Goal: Transaction & Acquisition: Obtain resource

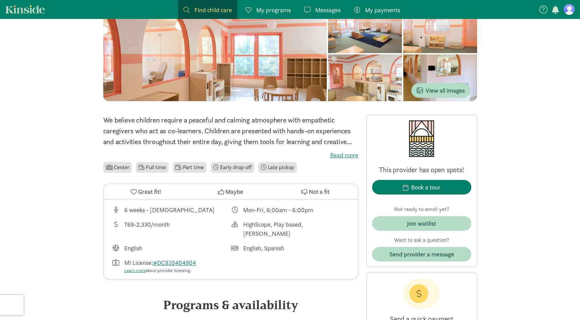
scroll to position [83, 0]
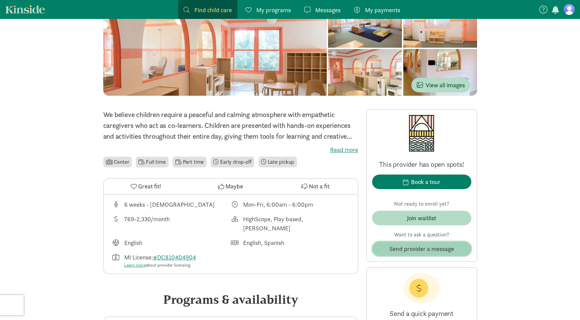
click at [396, 247] on span "Send provider a message" at bounding box center [421, 248] width 65 height 9
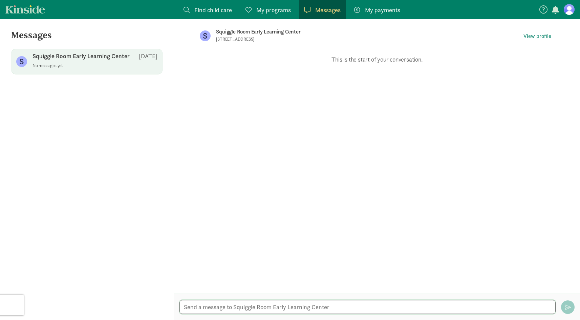
click at [244, 306] on textarea at bounding box center [367, 307] width 376 height 14
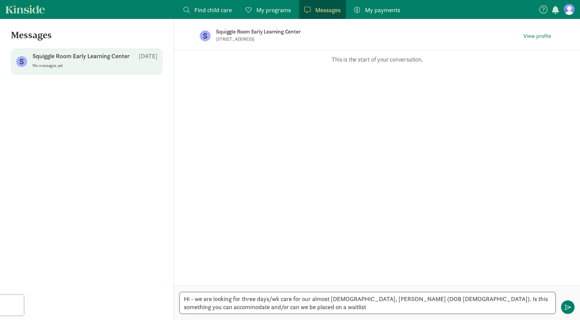
click at [292, 300] on textarea "Hi - we are looking for three days/wk care for our almost [DEMOGRAPHIC_DATA], […" at bounding box center [367, 303] width 376 height 22
click at [351, 305] on textarea "Hi - we are looking for three days/wk care ([DATE], [DATE], [DATE]) for our alm…" at bounding box center [367, 303] width 376 height 22
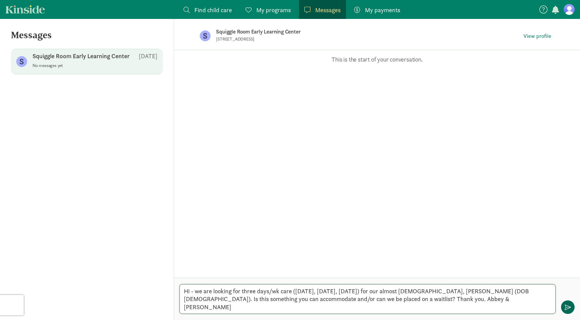
type textarea "Hi - we are looking for three days/wk care ([DATE], [DATE], [DATE]) for our alm…"
click at [567, 309] on span "button" at bounding box center [568, 307] width 6 height 6
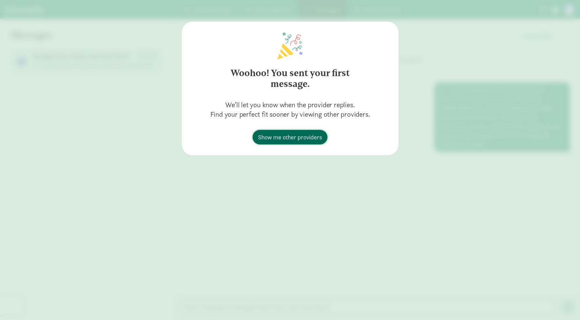
click at [320, 140] on span "Show me other providers" at bounding box center [290, 137] width 64 height 9
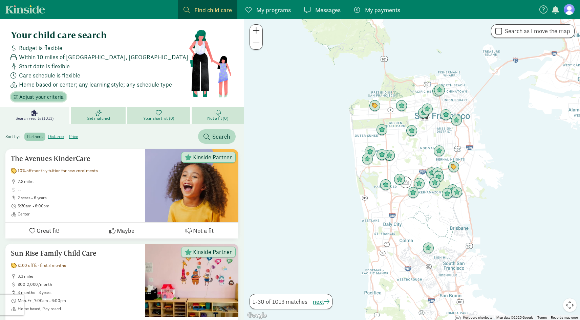
click at [49, 97] on span "Adjust your criteria" at bounding box center [41, 97] width 44 height 8
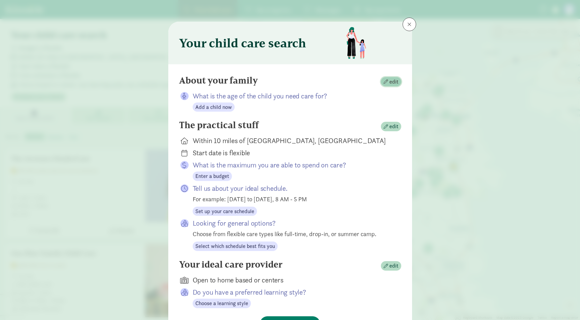
click at [388, 83] on span "button" at bounding box center [386, 82] width 4 height 4
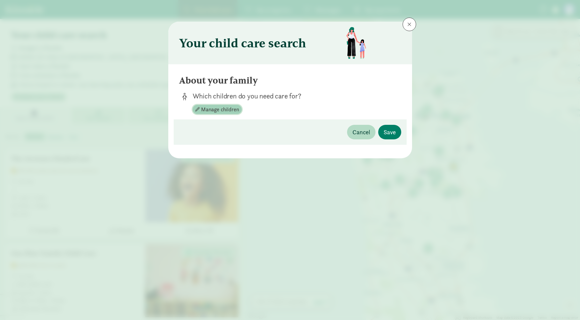
click at [210, 109] on span "Manage children" at bounding box center [220, 110] width 38 height 8
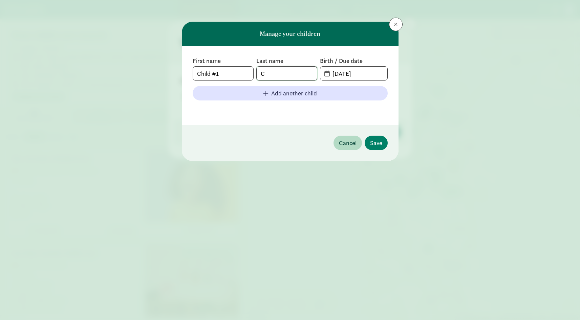
click at [290, 75] on input "C" at bounding box center [287, 74] width 60 height 14
click at [349, 75] on input "09-09-2025" at bounding box center [357, 74] width 59 height 14
click at [371, 82] on div "First name Child #1 Last name Birth / Due date 11-02-2025 Add another child" at bounding box center [290, 85] width 195 height 57
click at [371, 81] on div "First name Child #1 Last name Birth / Due date 11-02-2025 Add another child" at bounding box center [290, 85] width 195 height 57
click at [371, 75] on input "11-02-2025" at bounding box center [357, 74] width 59 height 14
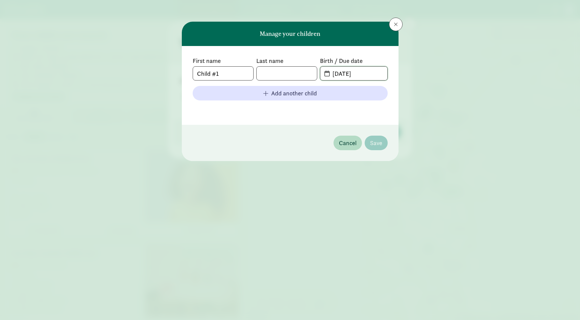
type input "11-02-2023"
click at [268, 71] on input "text" at bounding box center [287, 74] width 60 height 14
type input "C"
drag, startPoint x: 213, startPoint y: 74, endPoint x: 194, endPoint y: 70, distance: 19.3
click at [194, 70] on input "Child #1" at bounding box center [223, 74] width 60 height 14
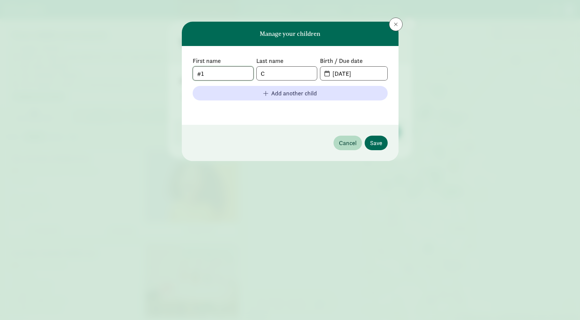
type input "#1"
click at [375, 147] on span "Save" at bounding box center [376, 142] width 12 height 9
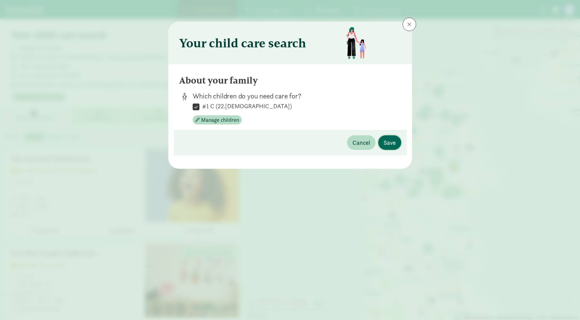
click at [388, 145] on span "Save" at bounding box center [390, 142] width 12 height 9
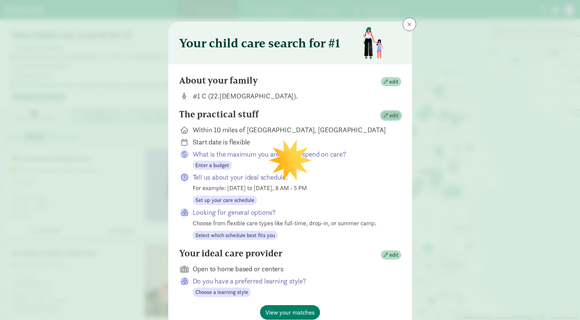
click at [389, 114] on span "edit" at bounding box center [391, 116] width 15 height 8
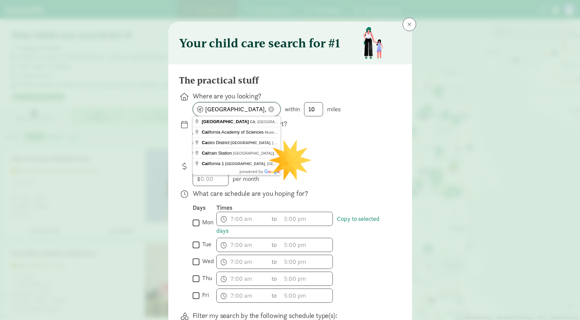
drag, startPoint x: 255, startPoint y: 106, endPoint x: 191, endPoint y: 100, distance: 63.6
click at [191, 101] on div "Where are you looking? San Francisco, CA within 10 miles" at bounding box center [290, 103] width 222 height 25
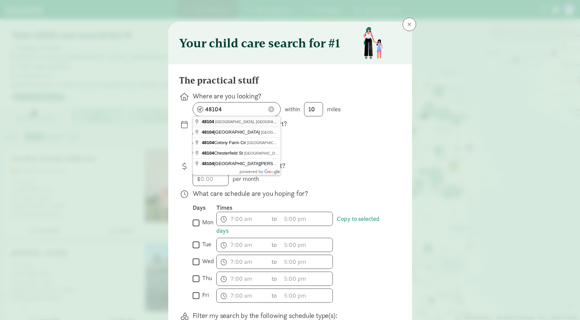
type input "Ann Arbor, MI 48104, USA"
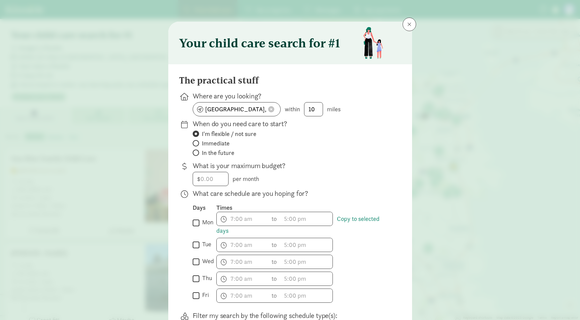
click at [220, 146] on span "Immediate" at bounding box center [216, 143] width 28 height 8
click at [197, 146] on input "Immediate" at bounding box center [195, 143] width 4 height 4
radio input "true"
radio input "false"
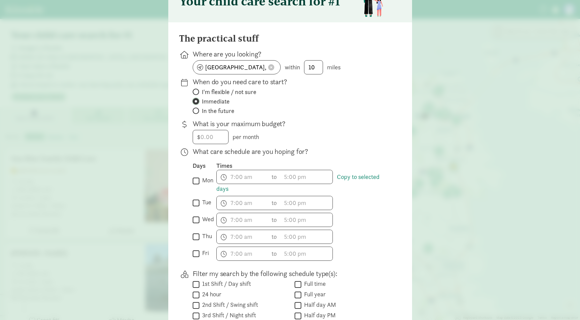
scroll to position [48, 0]
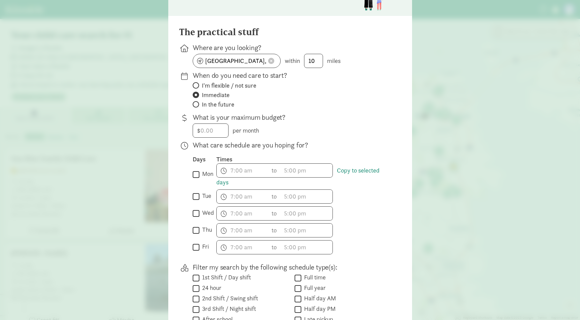
click at [196, 173] on input "mon" at bounding box center [196, 174] width 7 height 9
checkbox input "true"
click at [195, 229] on input "thu" at bounding box center [196, 230] width 7 height 9
checkbox input "true"
click at [195, 247] on input "fri" at bounding box center [196, 247] width 7 height 9
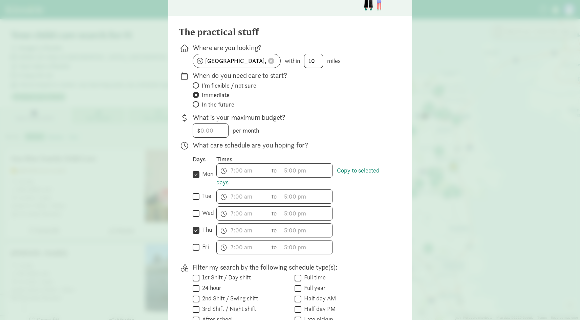
checkbox input "true"
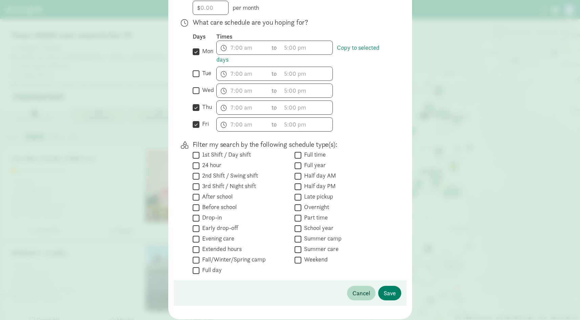
scroll to position [178, 0]
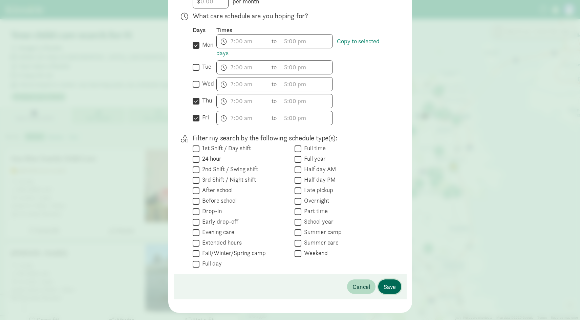
click at [389, 286] on span "Save" at bounding box center [390, 286] width 12 height 9
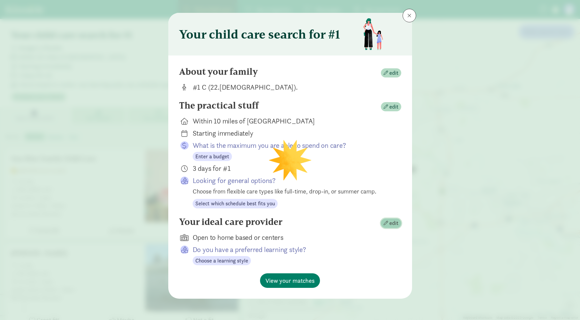
click at [388, 225] on span "edit" at bounding box center [391, 223] width 15 height 8
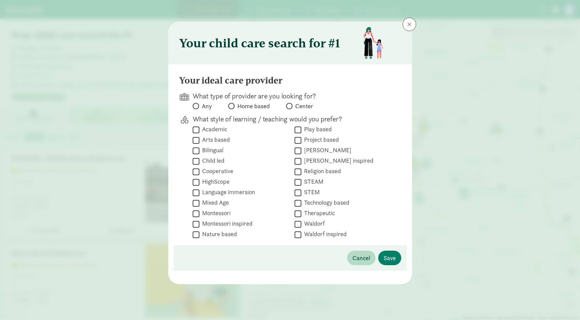
click at [291, 106] on span at bounding box center [289, 106] width 6 height 6
click at [290, 106] on input "Center" at bounding box center [288, 106] width 4 height 4
radio input "true"
click at [385, 260] on span "Save" at bounding box center [390, 258] width 12 height 9
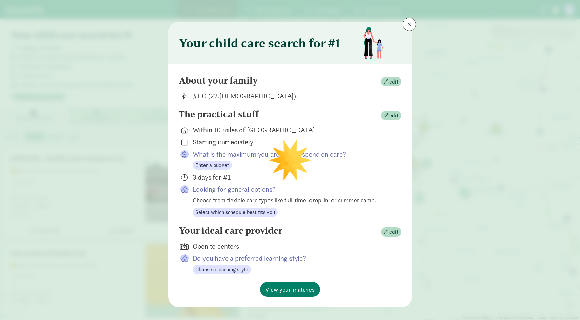
scroll to position [9, 0]
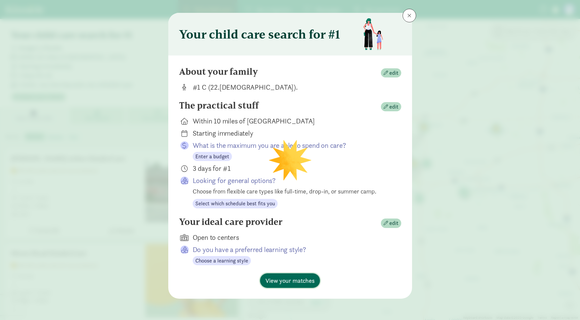
click at [297, 283] on span "View your matches" at bounding box center [289, 280] width 49 height 9
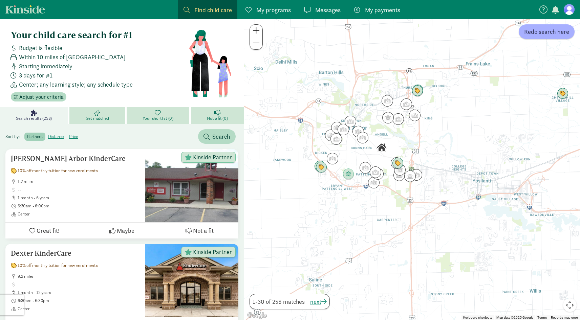
drag, startPoint x: 382, startPoint y: 201, endPoint x: 293, endPoint y: 185, distance: 90.2
click at [293, 185] on div at bounding box center [412, 169] width 336 height 301
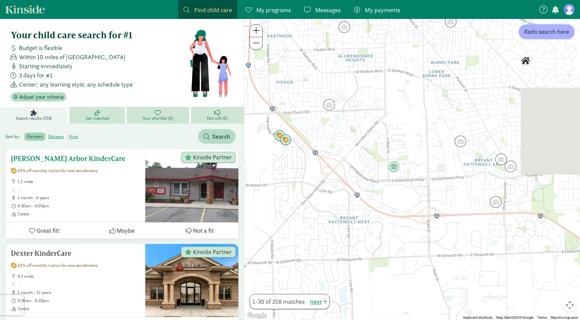
drag, startPoint x: 359, startPoint y: 172, endPoint x: 233, endPoint y: 199, distance: 128.5
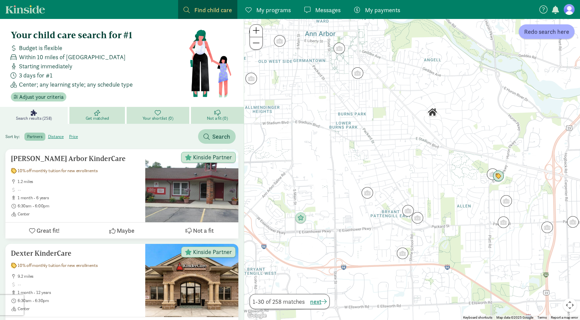
drag, startPoint x: 388, startPoint y: 141, endPoint x: 302, endPoint y: 193, distance: 100.4
click at [302, 193] on div at bounding box center [412, 169] width 336 height 301
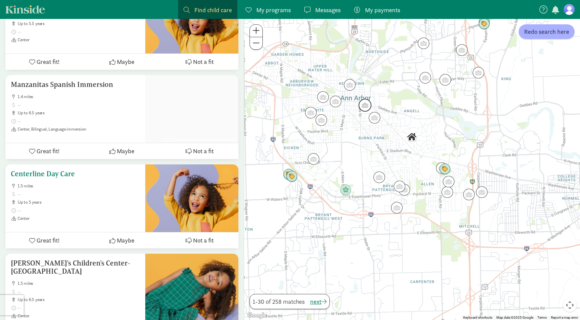
scroll to position [1217, 0]
